Goal: Task Accomplishment & Management: Manage account settings

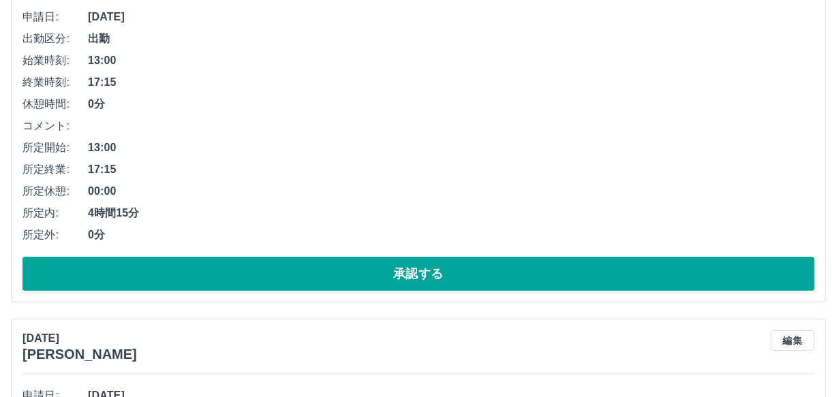
scroll to position [247, 0]
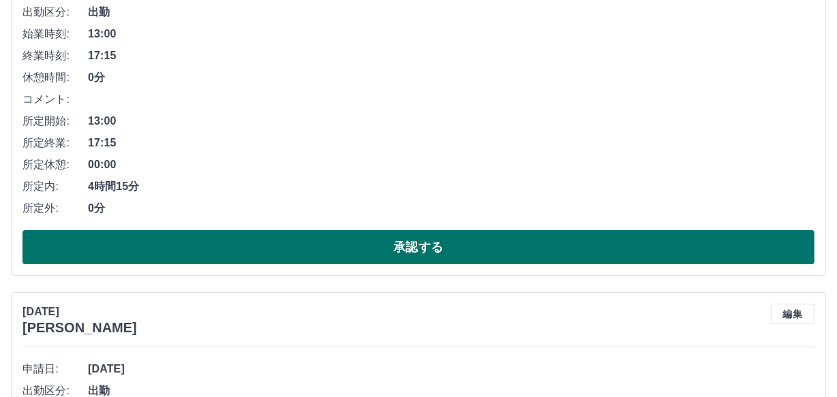
click at [201, 245] on button "承認する" at bounding box center [418, 247] width 792 height 34
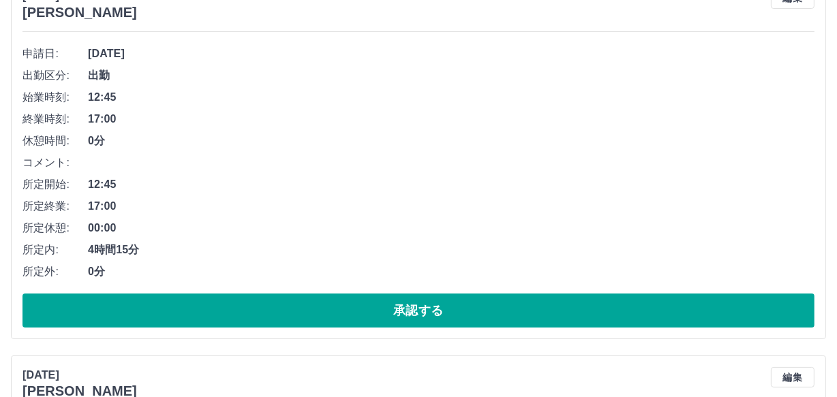
scroll to position [185, 0]
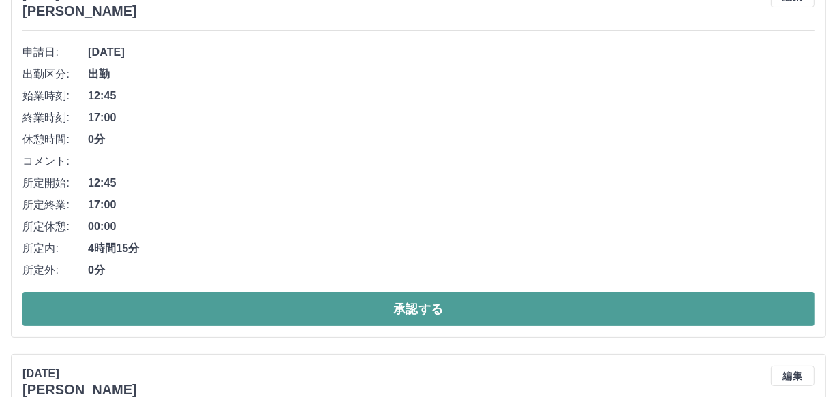
click at [270, 297] on button "承認する" at bounding box center [418, 309] width 792 height 34
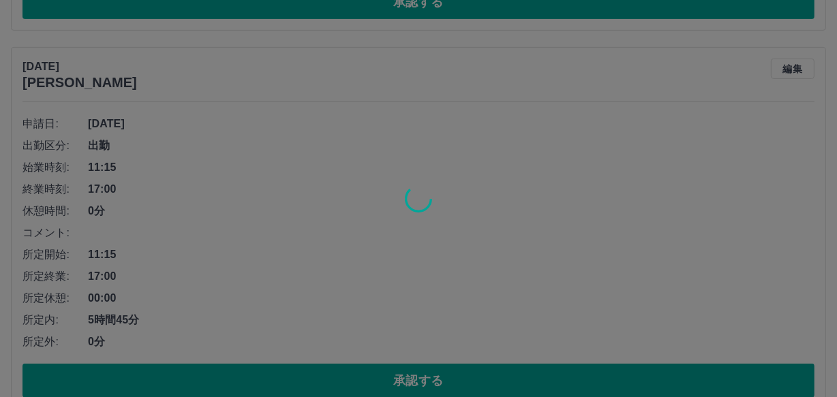
scroll to position [496, 0]
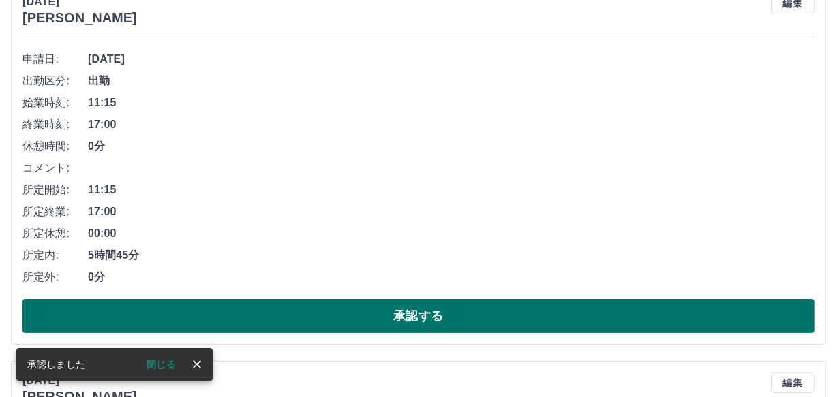
click at [265, 310] on button "承認する" at bounding box center [418, 316] width 792 height 34
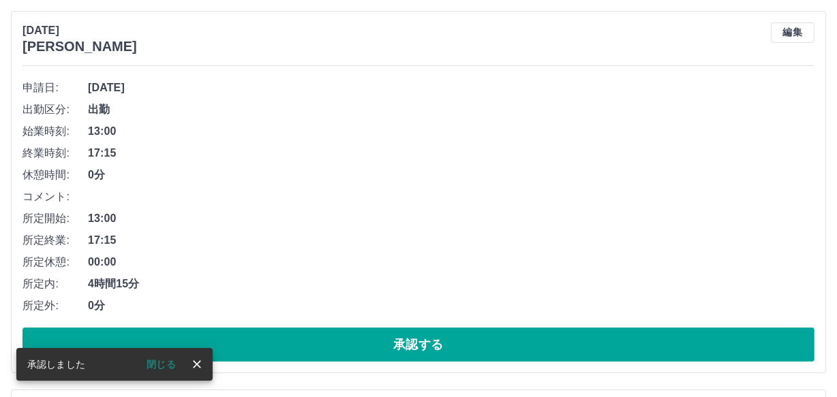
scroll to position [172, 0]
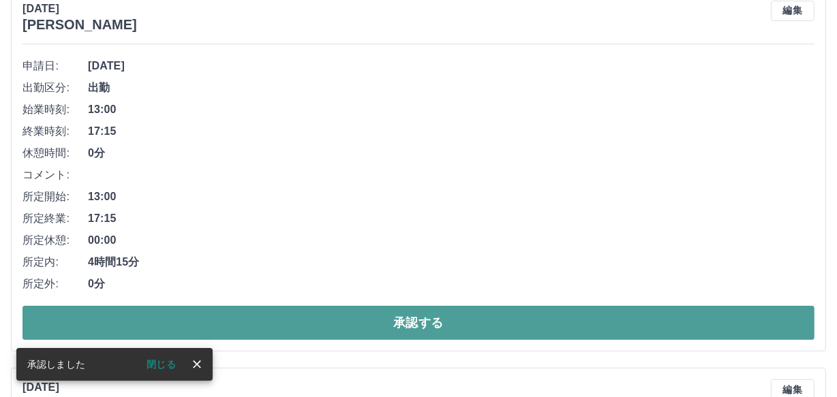
click at [248, 324] on button "承認する" at bounding box center [418, 323] width 792 height 34
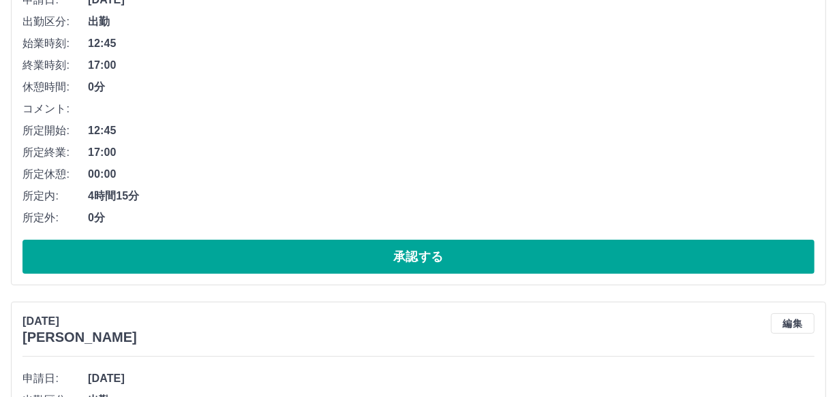
scroll to position [247, 0]
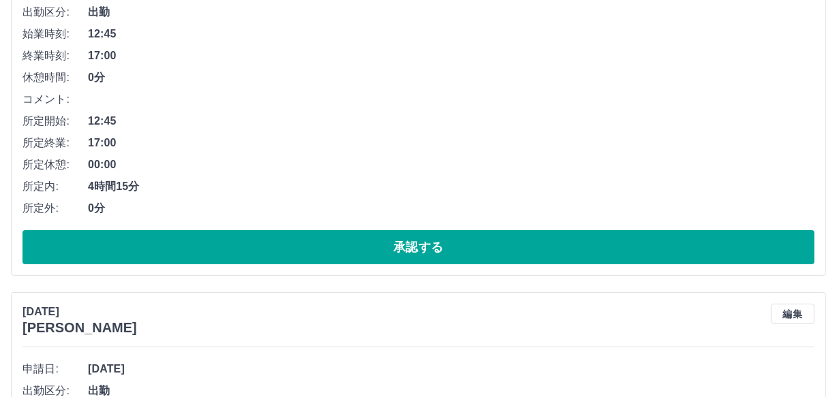
click at [228, 243] on button "承認する" at bounding box center [418, 247] width 792 height 34
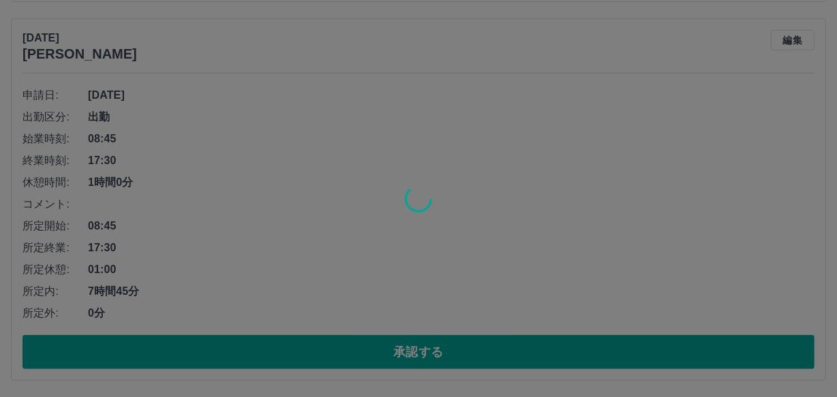
scroll to position [143, 0]
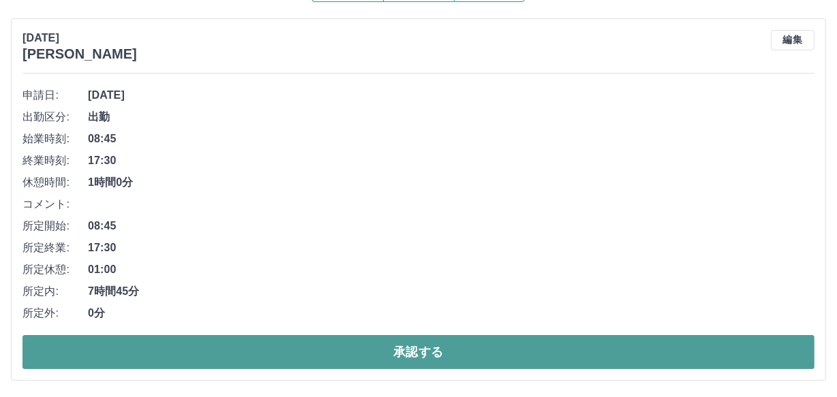
click at [271, 340] on button "承認する" at bounding box center [418, 352] width 792 height 34
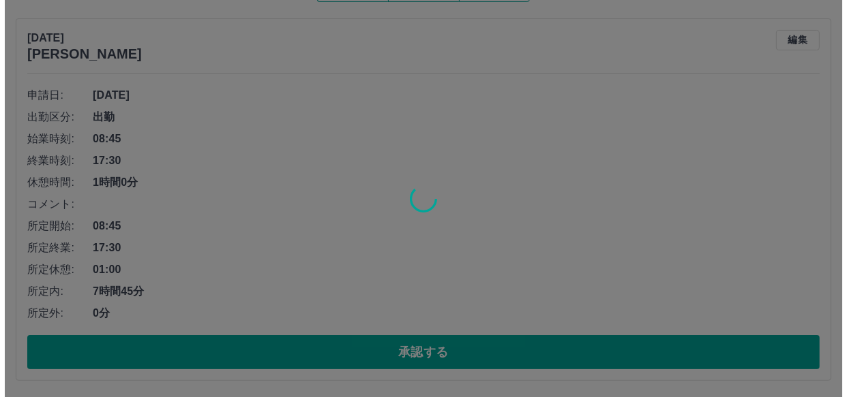
scroll to position [0, 0]
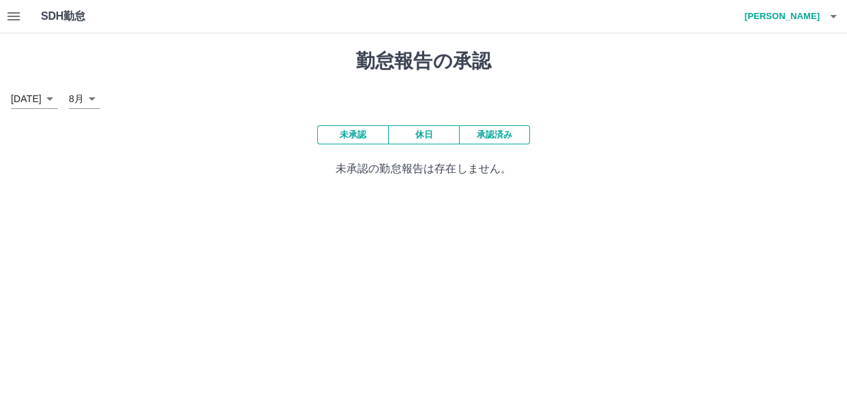
drag, startPoint x: 258, startPoint y: 318, endPoint x: 265, endPoint y: 314, distance: 8.0
drag, startPoint x: 265, startPoint y: 314, endPoint x: 76, endPoint y: 230, distance: 206.6
click at [77, 194] on html "SDH勤怠 田地　美直子 勤怠報告の承認 2025年 **** 8月 * 未承認 休日 承認済み 未承認の勤怠報告は存在しません。 SDH勤怠" at bounding box center [423, 97] width 847 height 194
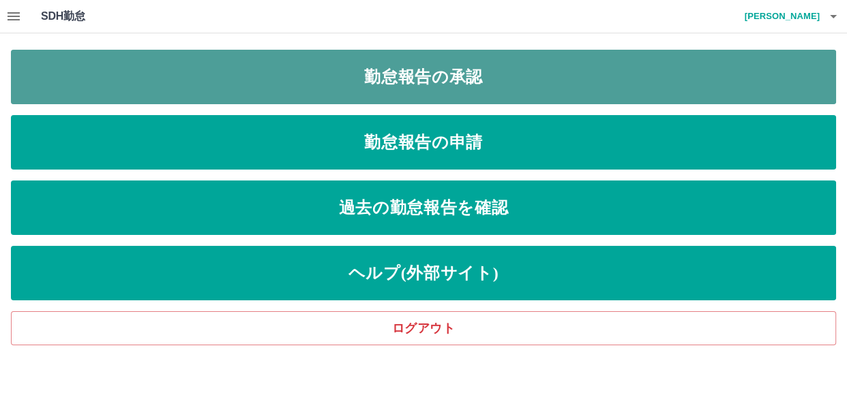
click at [285, 87] on link "勤怠報告の承認" at bounding box center [423, 77] width 825 height 55
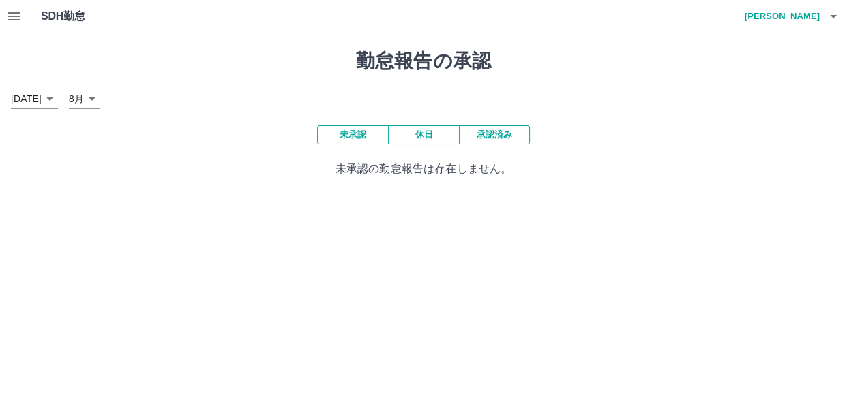
click at [236, 164] on p "未承認の勤怠報告は存在しません。" at bounding box center [423, 169] width 825 height 16
click at [19, 20] on icon "button" at bounding box center [13, 16] width 16 height 16
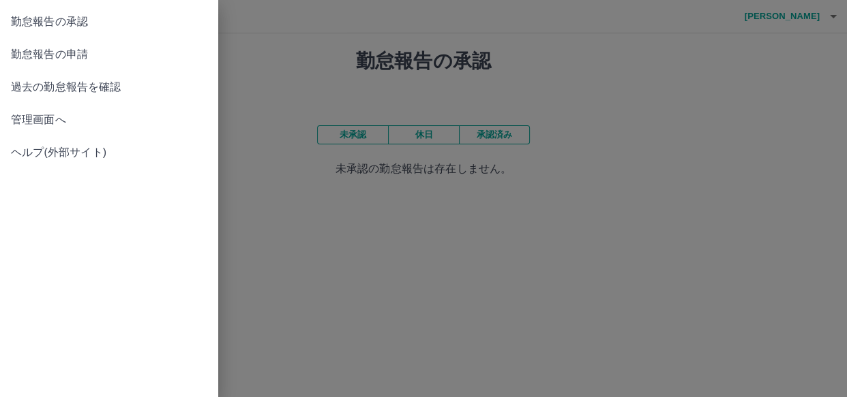
click at [406, 270] on div at bounding box center [423, 198] width 847 height 397
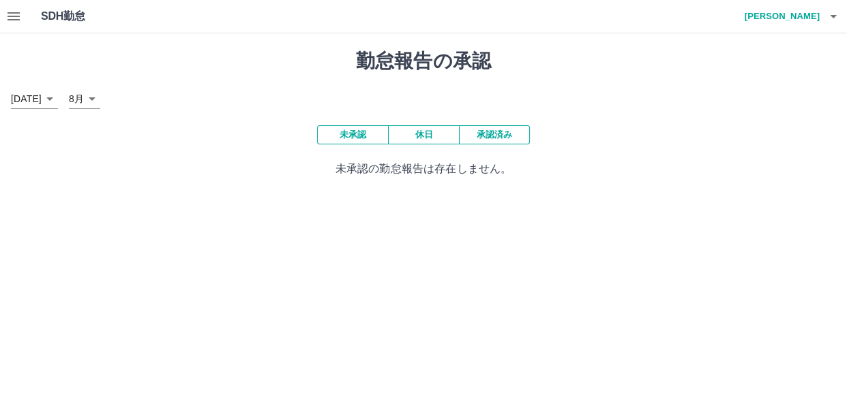
click at [482, 136] on button "承認済み" at bounding box center [494, 134] width 71 height 19
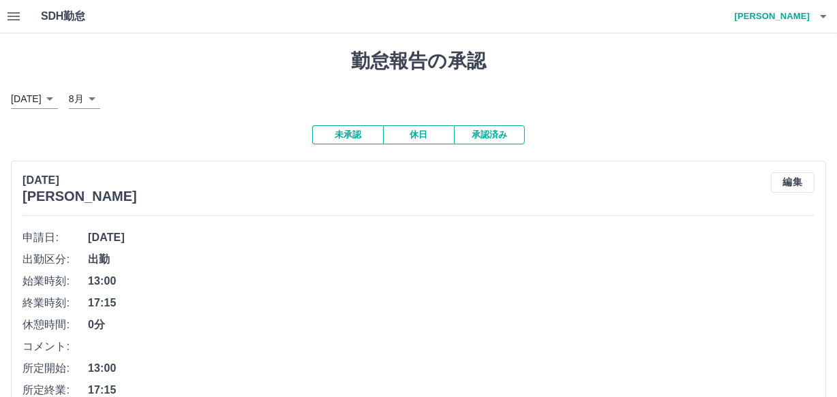
click at [337, 137] on button "未承認" at bounding box center [347, 134] width 71 height 19
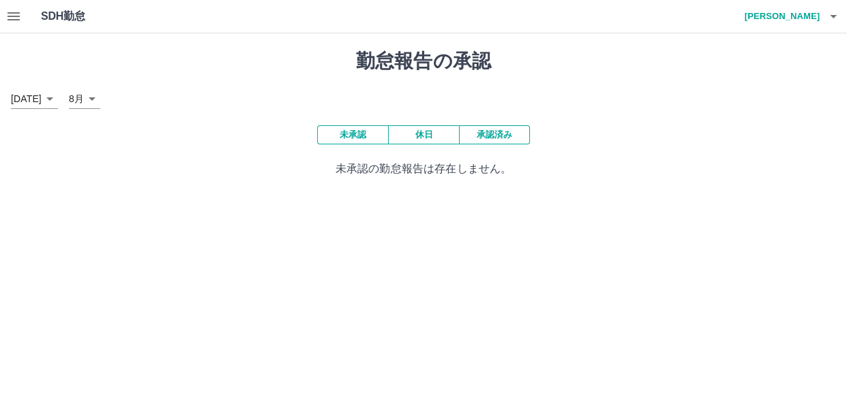
click at [490, 139] on button "承認済み" at bounding box center [494, 134] width 71 height 19
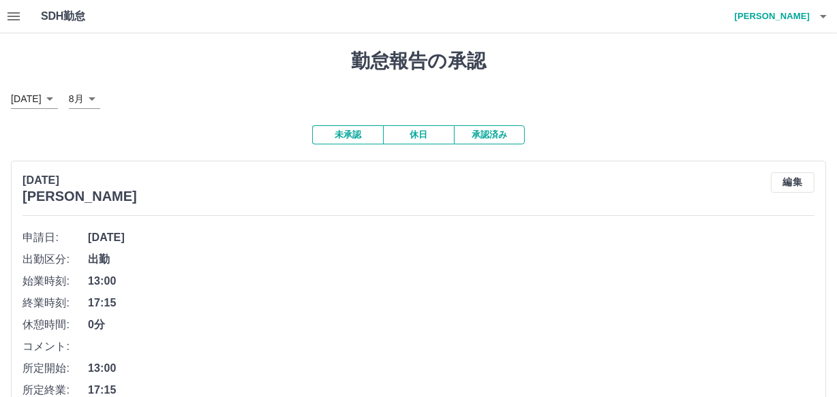
drag, startPoint x: 539, startPoint y: 274, endPoint x: 297, endPoint y: 265, distance: 242.2
click at [297, 265] on span "出勤" at bounding box center [451, 260] width 727 height 16
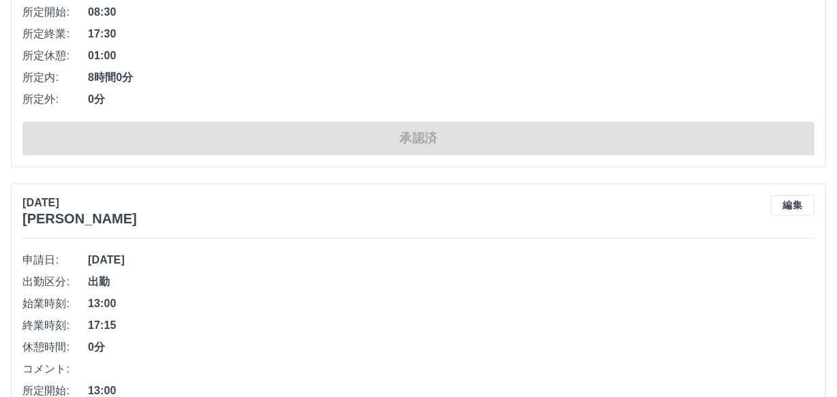
scroll to position [2665, 0]
